Goal: Information Seeking & Learning: Learn about a topic

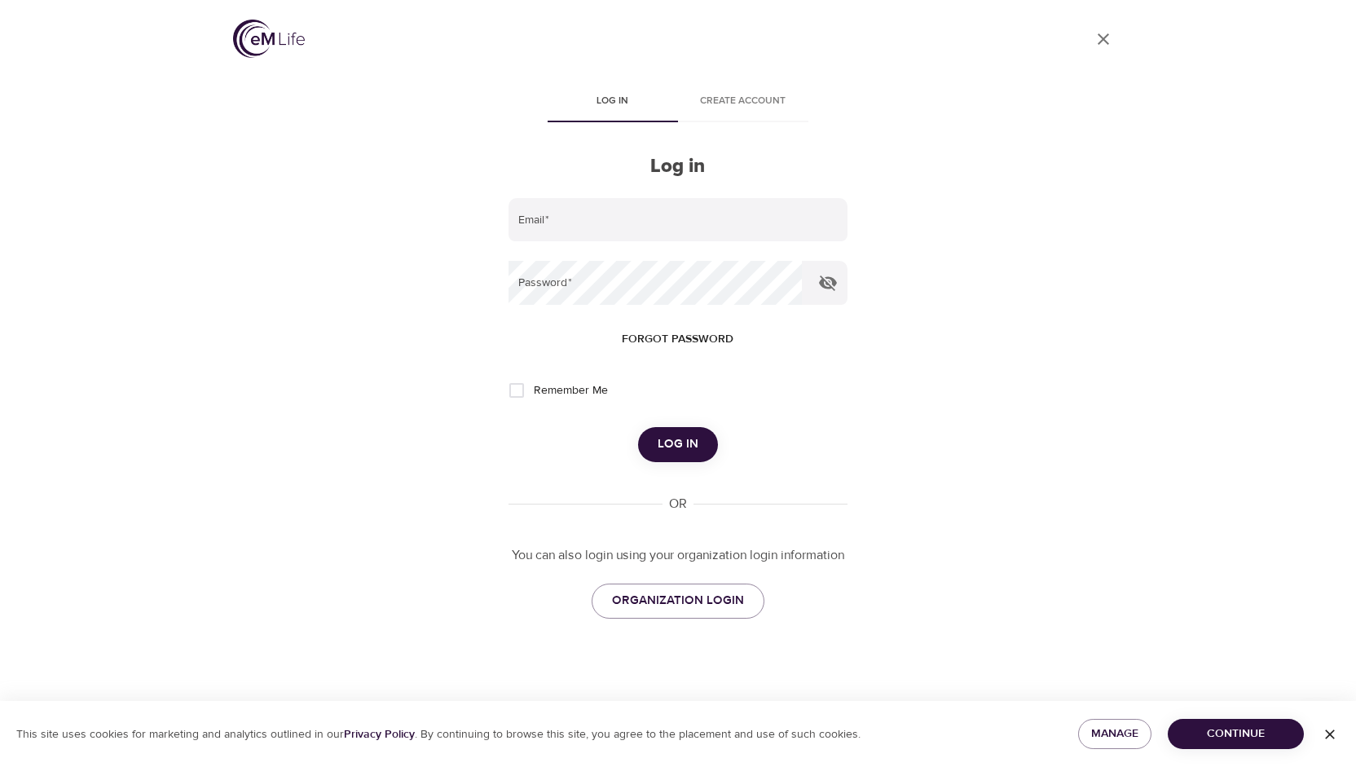
click at [124, 212] on div "User Profile Log in Create account Log in Email   * Password   * Forgot passwor…" at bounding box center [678, 383] width 1356 height 767
click at [615, 222] on input "email" at bounding box center [677, 220] width 339 height 44
type input "kbaker@wondrhealth.com"
click at [662, 334] on span "Forgot password" at bounding box center [678, 339] width 112 height 20
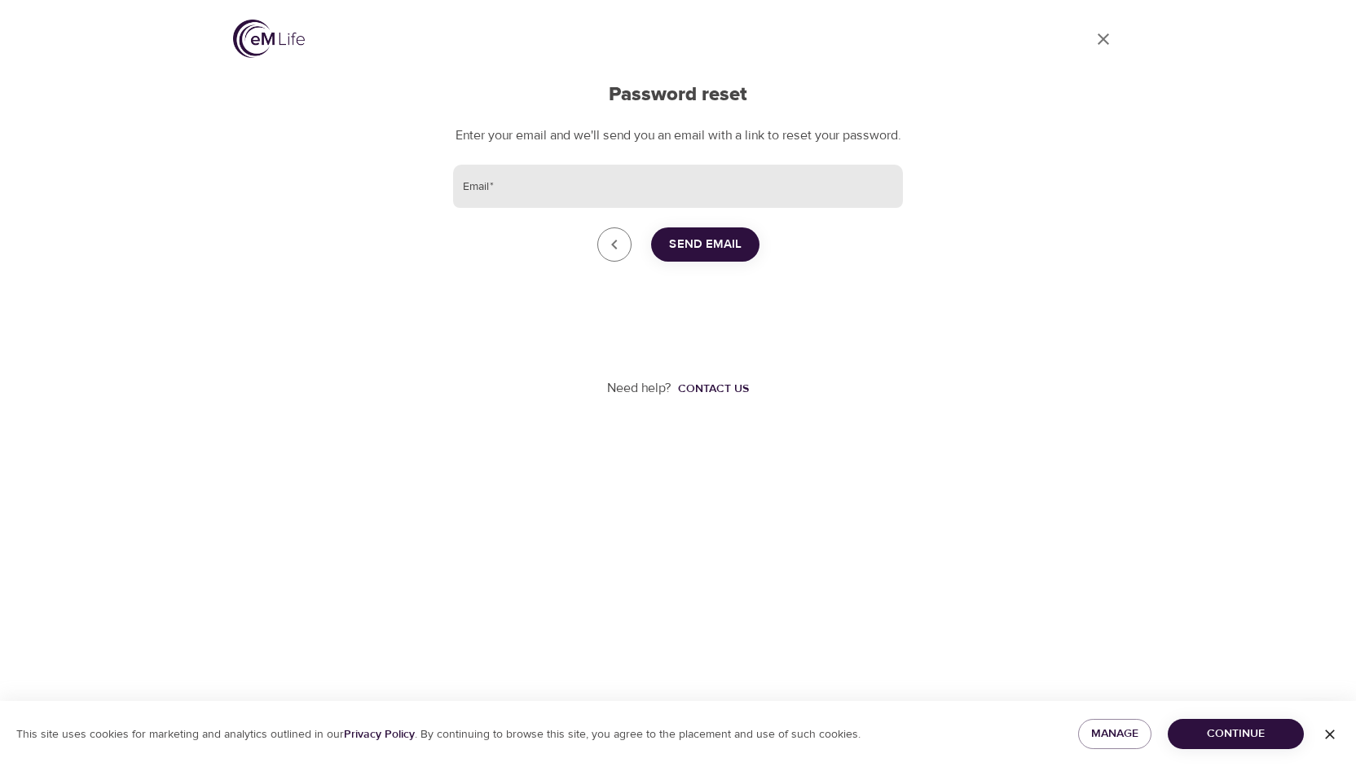
click at [622, 198] on input "Email   *" at bounding box center [678, 187] width 450 height 44
type input "kbaker@wondrhealth.com"
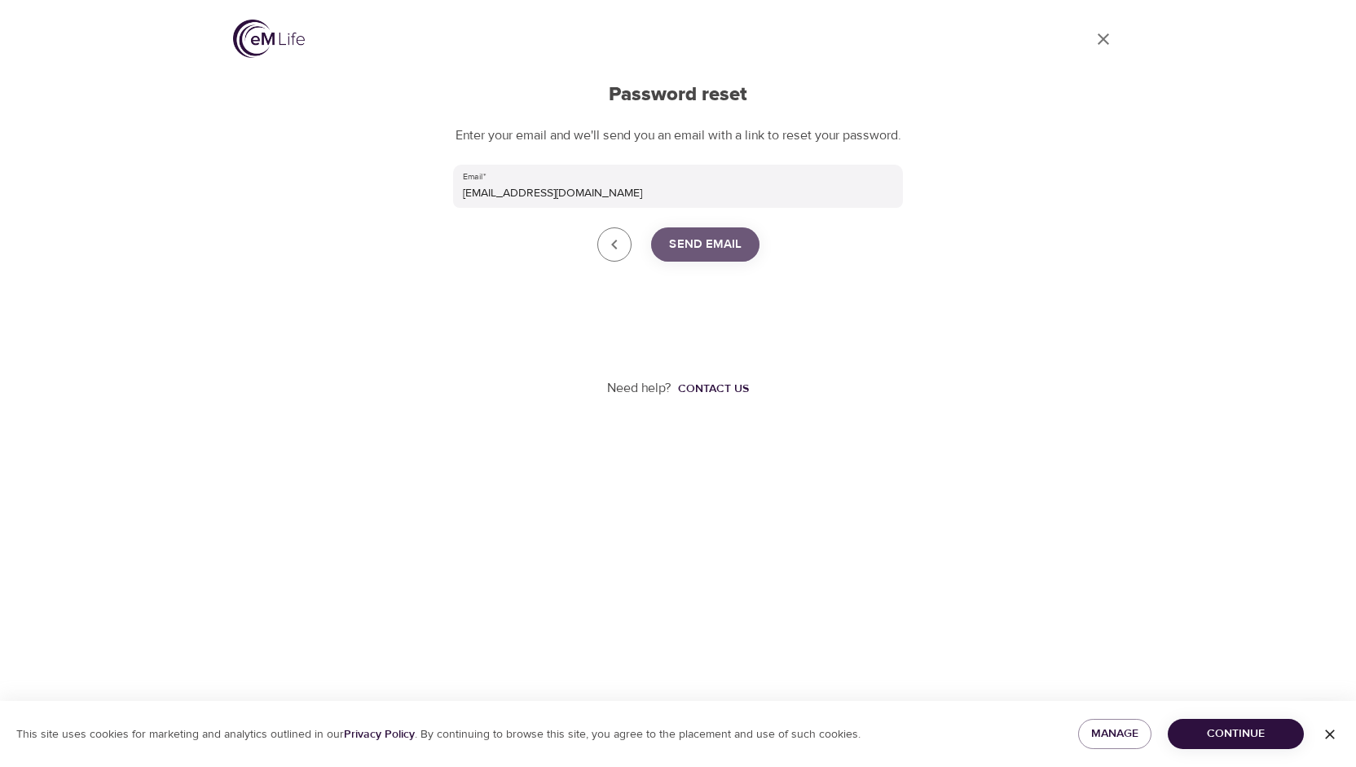
click at [715, 255] on span "Send Email" at bounding box center [705, 244] width 72 height 21
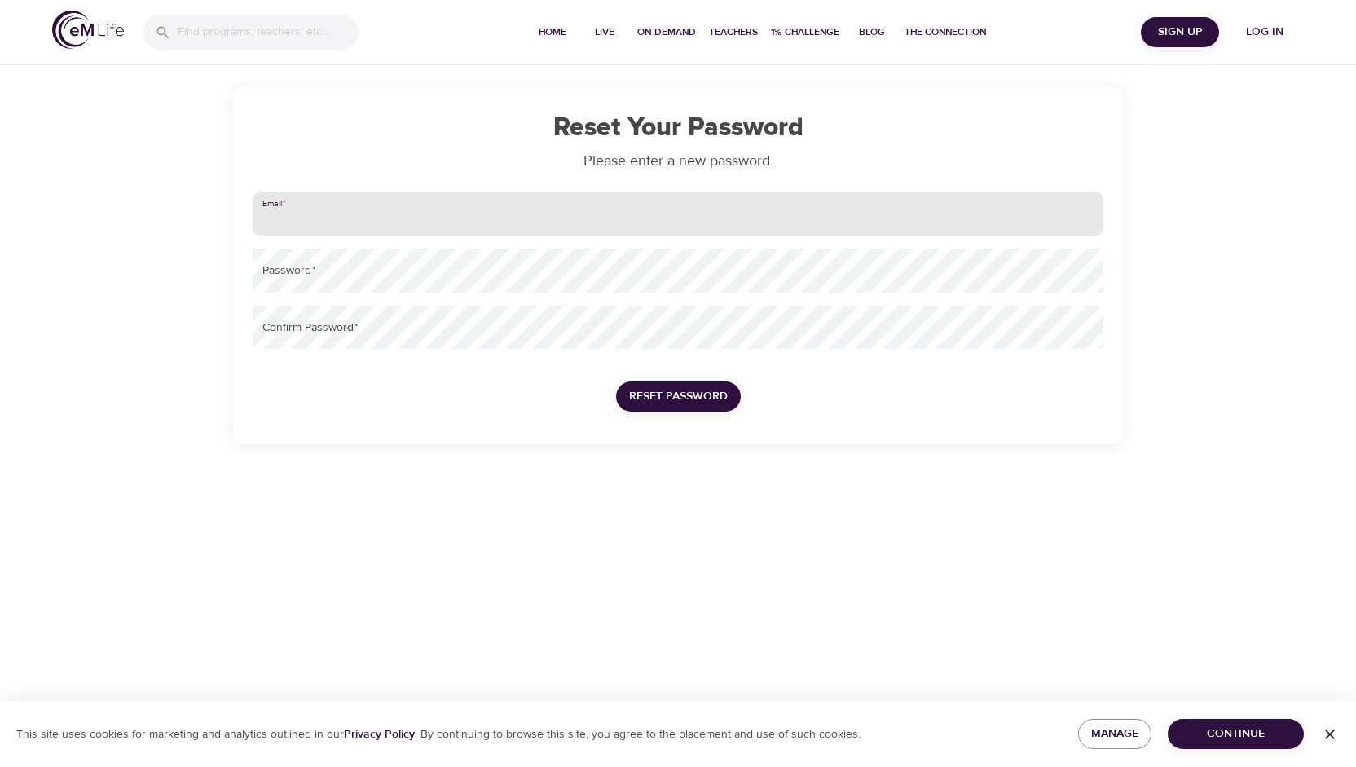
click at [639, 216] on input "email" at bounding box center [678, 213] width 850 height 44
type input "kbaker@wondrhealth.com"
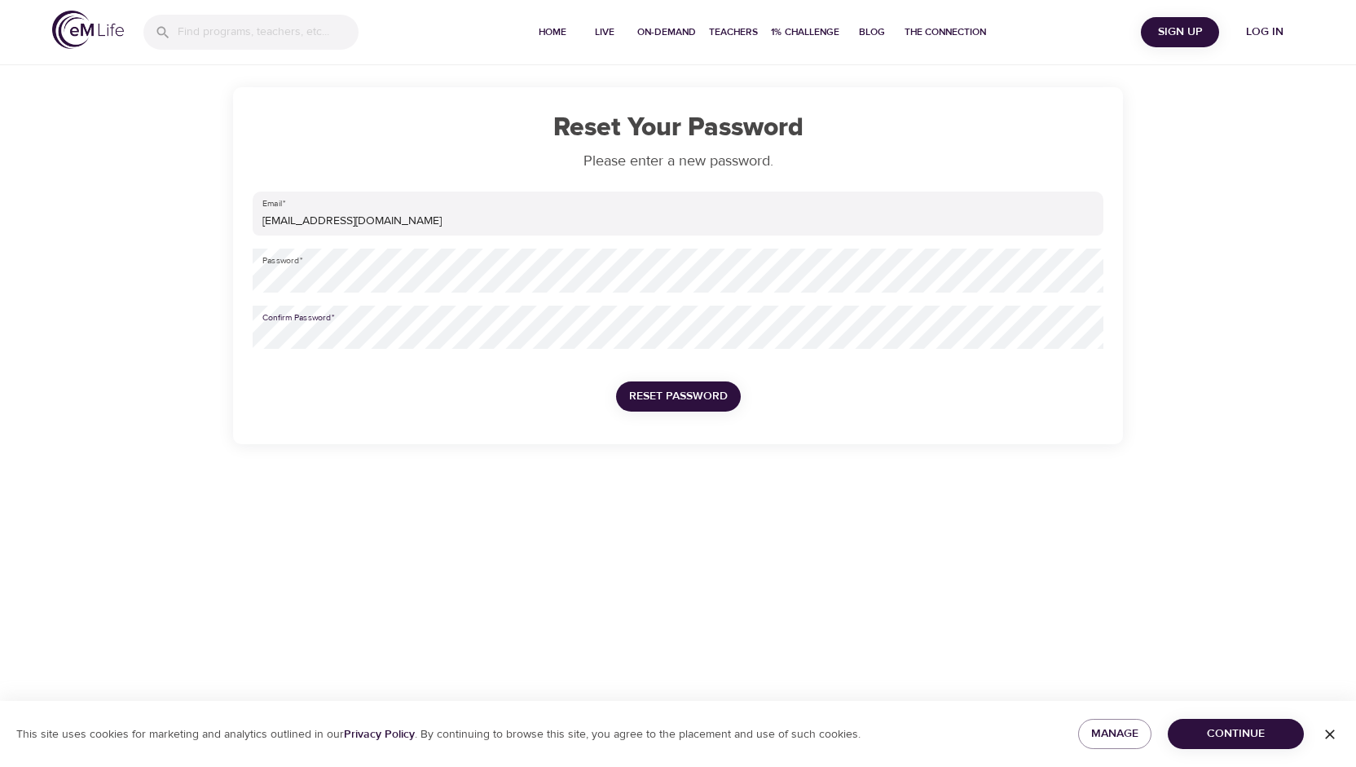
click at [695, 387] on span "Reset Password" at bounding box center [678, 396] width 99 height 20
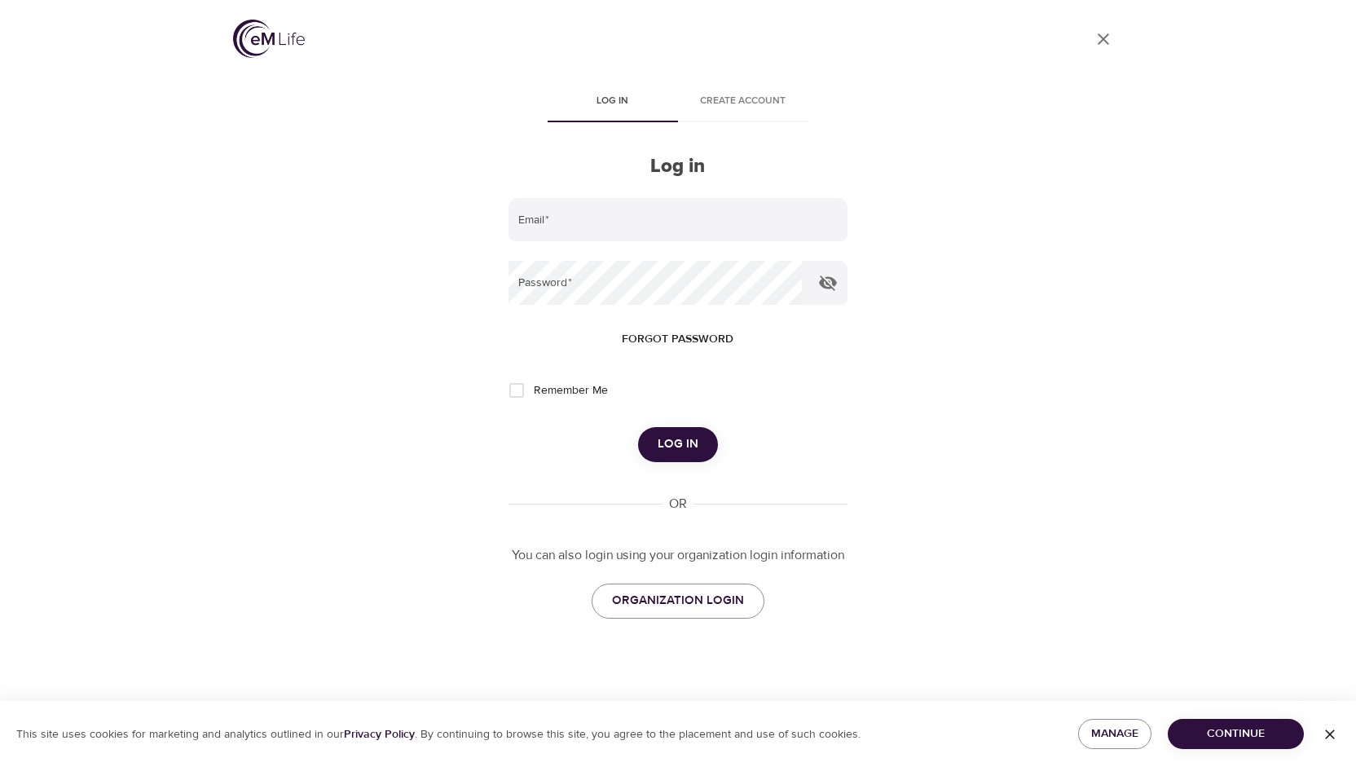
type input "kbaker@wondrhealth.com"
click at [677, 448] on span "Log in" at bounding box center [677, 443] width 41 height 21
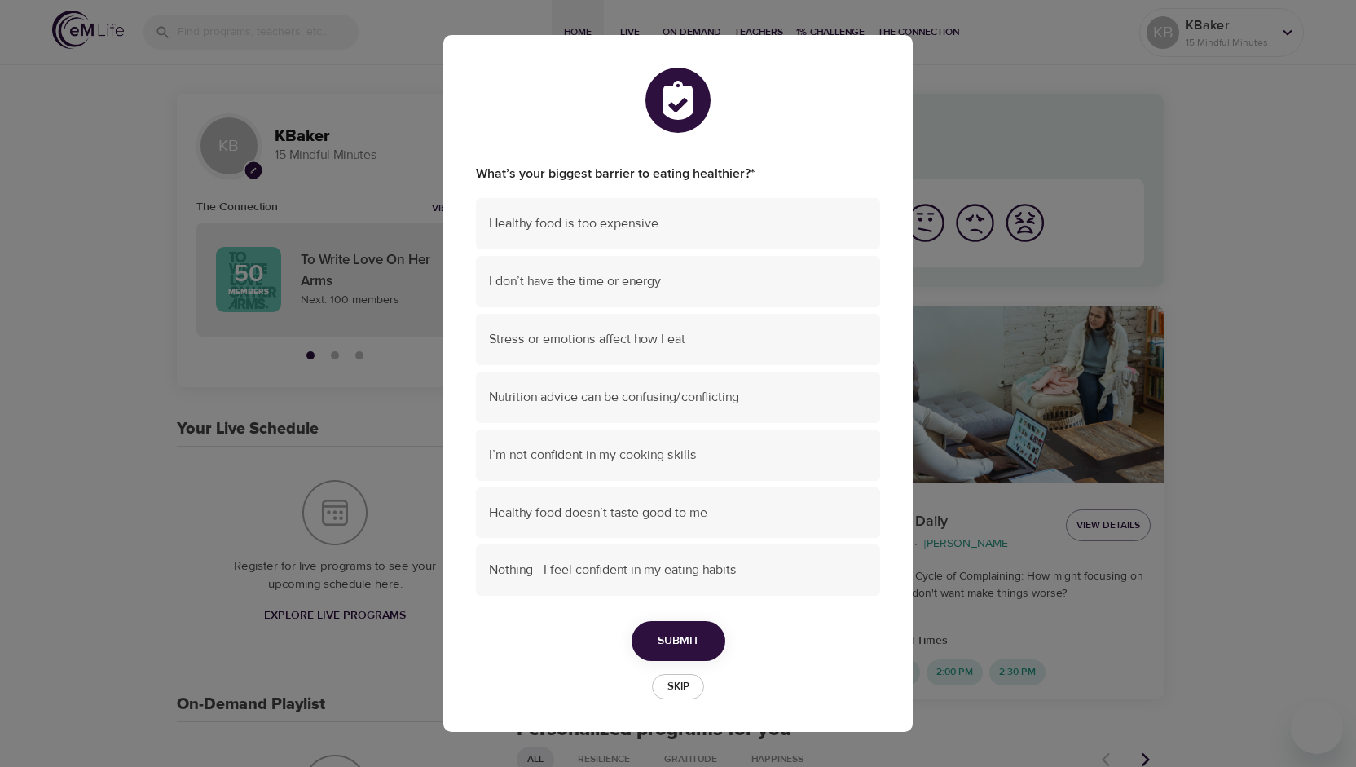
click at [679, 680] on span "Skip" at bounding box center [678, 686] width 36 height 19
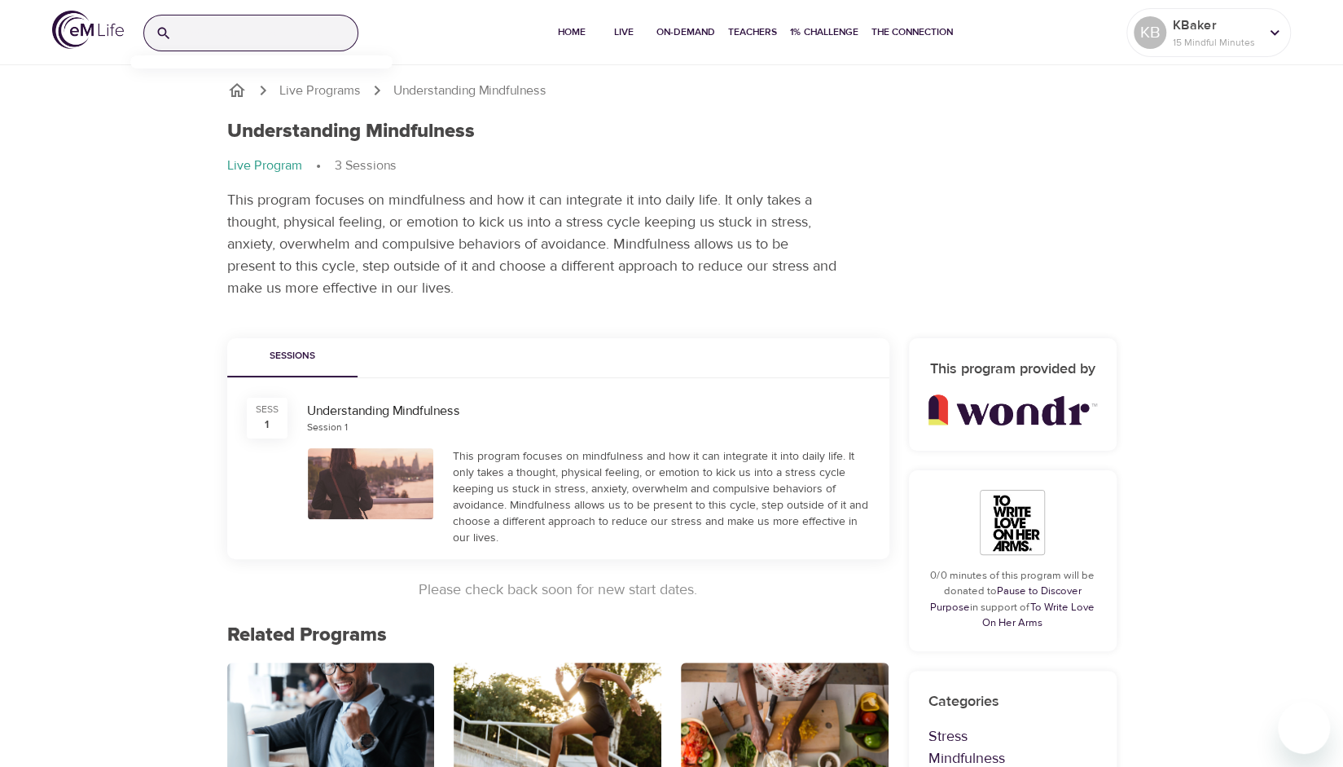
click at [289, 30] on input "search" at bounding box center [267, 32] width 179 height 35
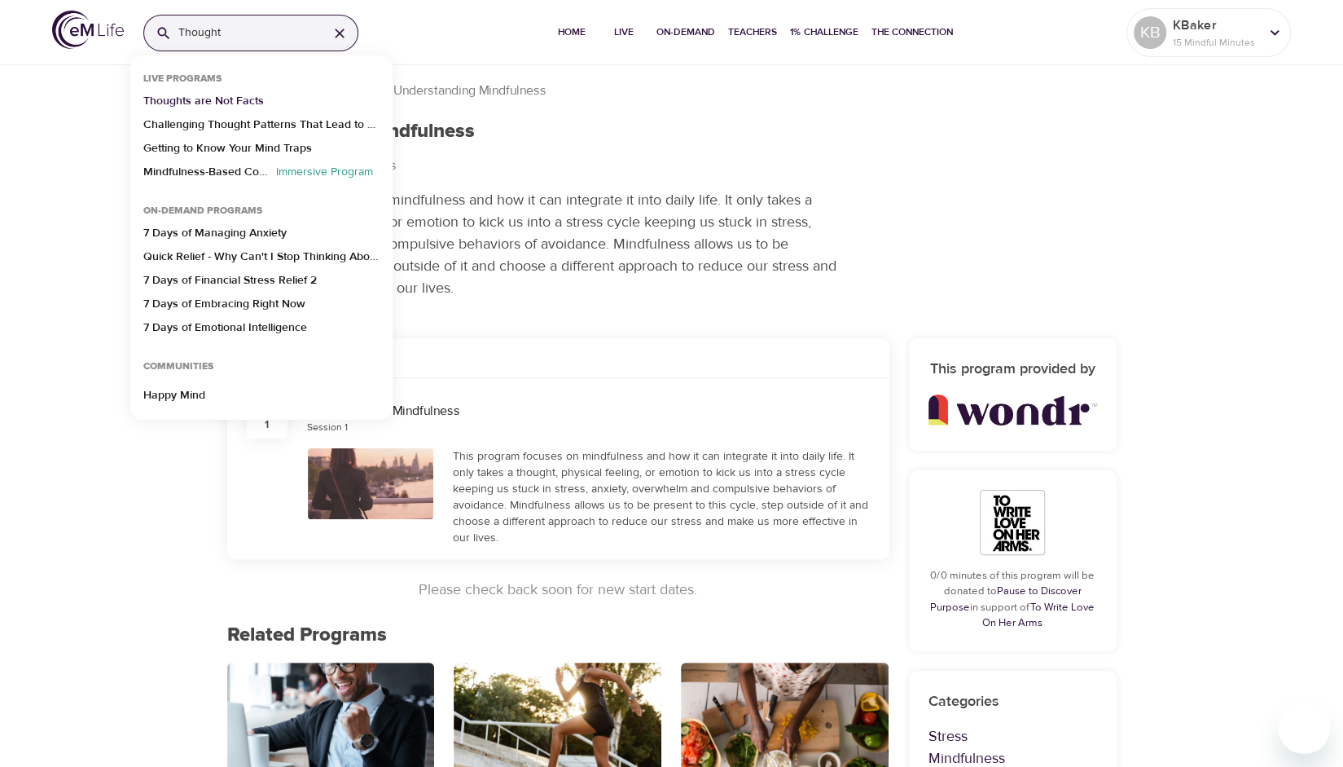
type input "Thought"
click at [244, 99] on p "Thoughts are Not Facts" at bounding box center [203, 105] width 121 height 24
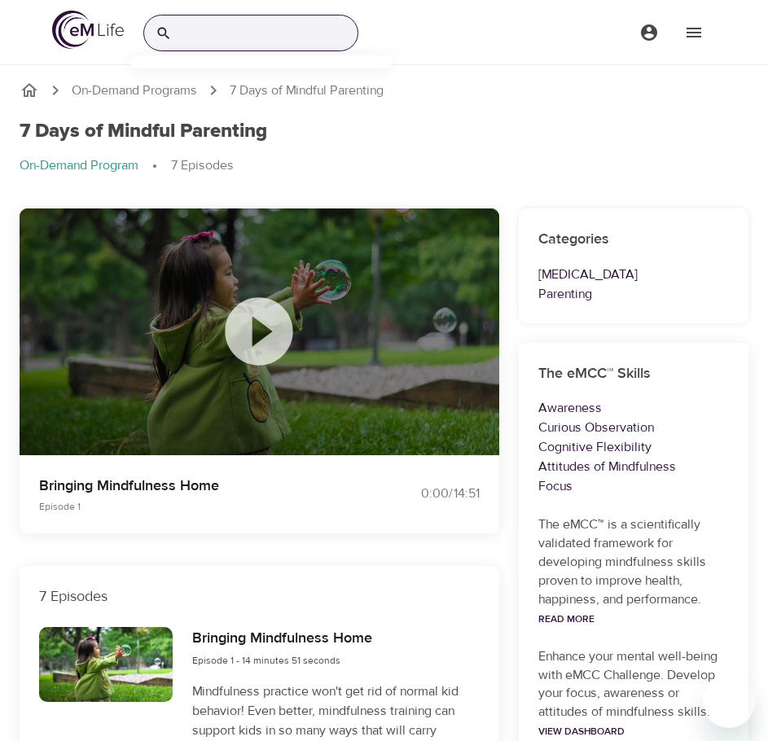
click at [242, 40] on input "search" at bounding box center [267, 32] width 179 height 35
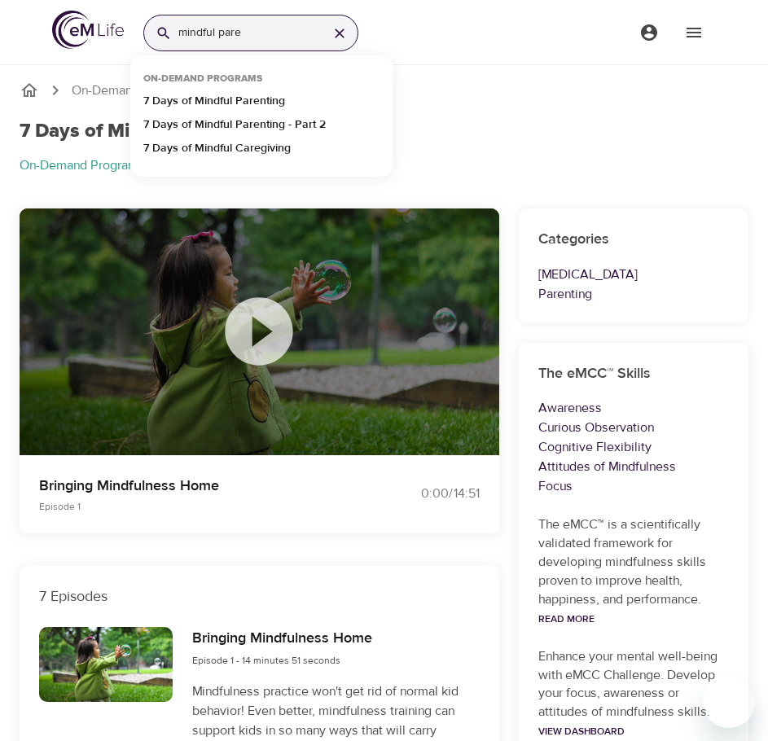
type input "mindful paren"
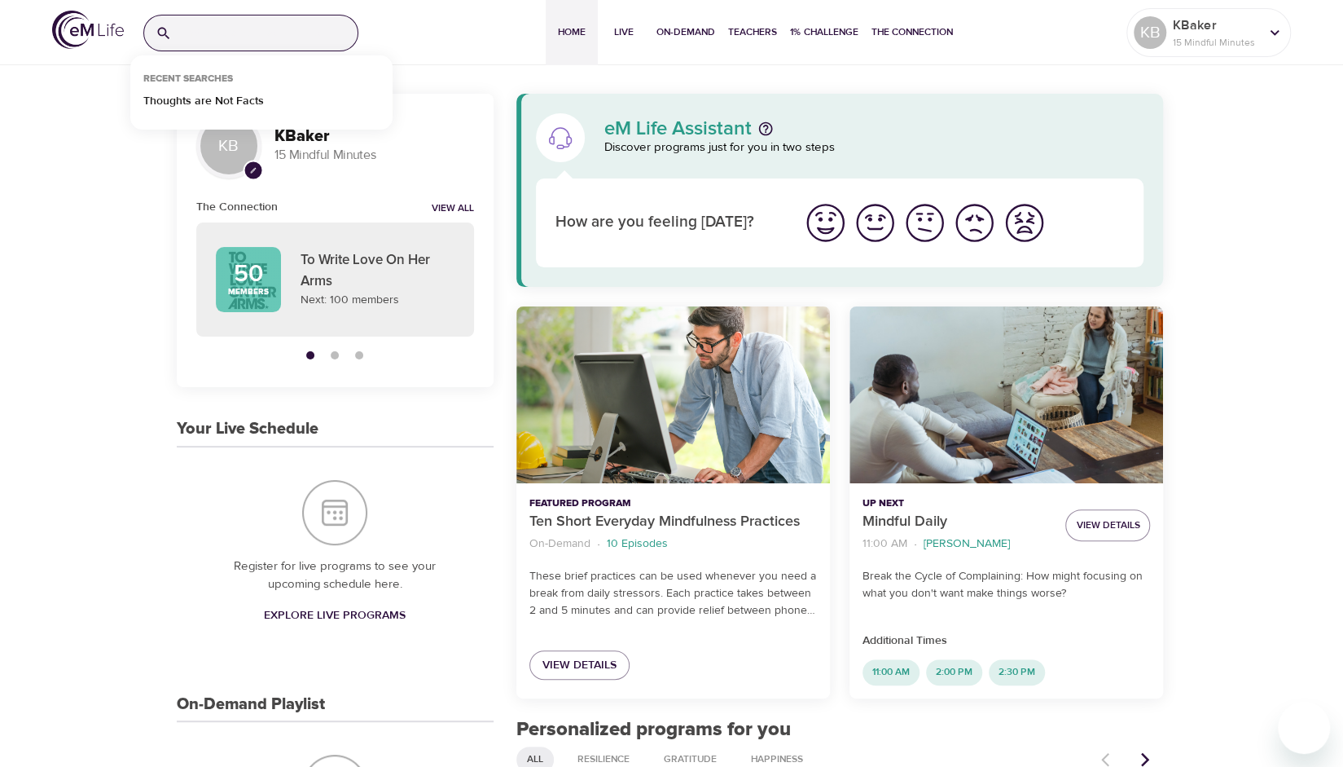
click at [290, 33] on input "search" at bounding box center [267, 32] width 179 height 35
type input "mindful parent"
click at [274, 105] on p "7 Days of Mindful Parenting" at bounding box center [214, 105] width 142 height 24
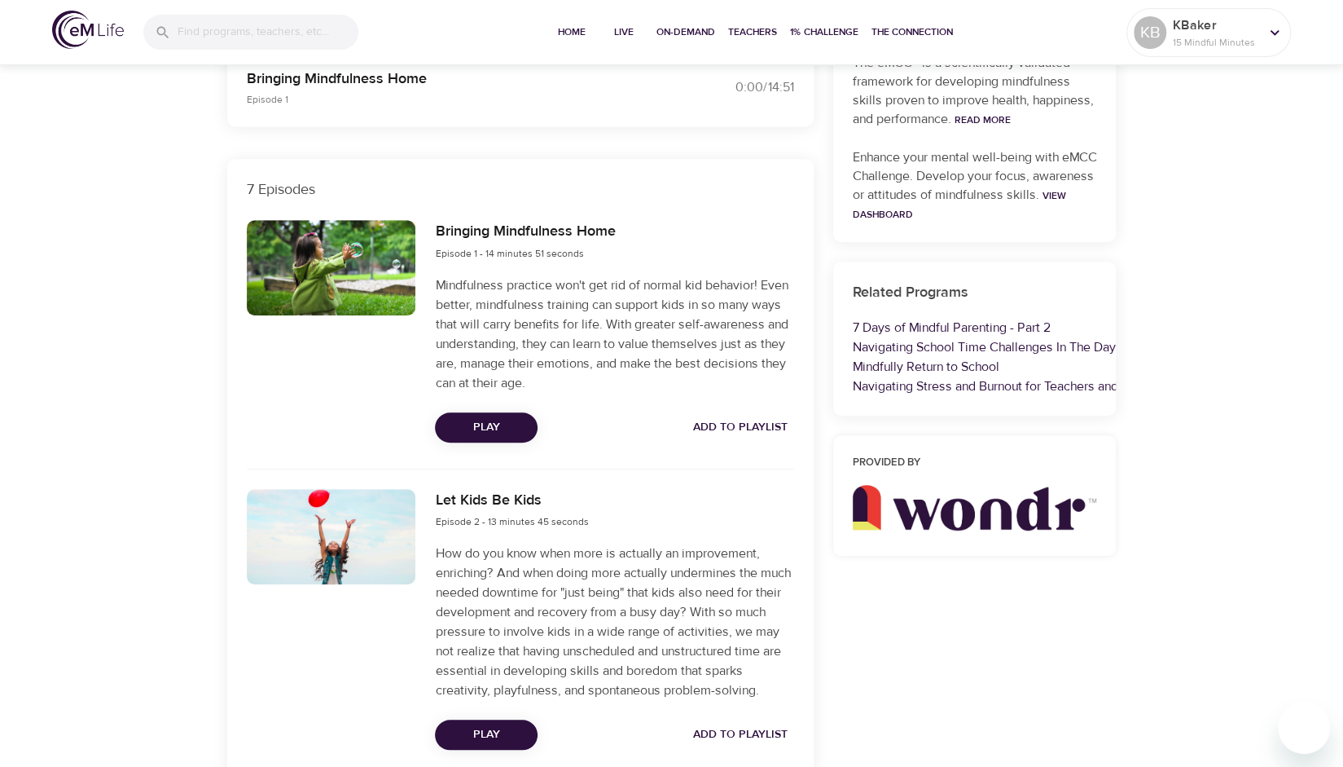
scroll to position [489, 0]
